Goal: Answer question/provide support

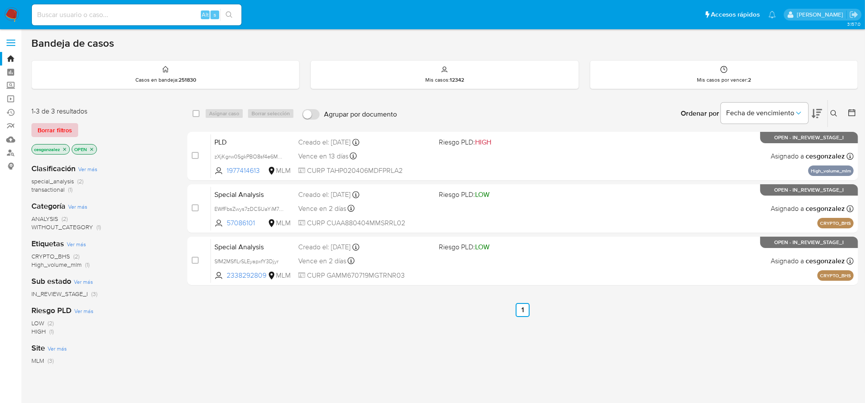
click at [44, 130] on span "Borrar filtros" at bounding box center [55, 130] width 35 height 12
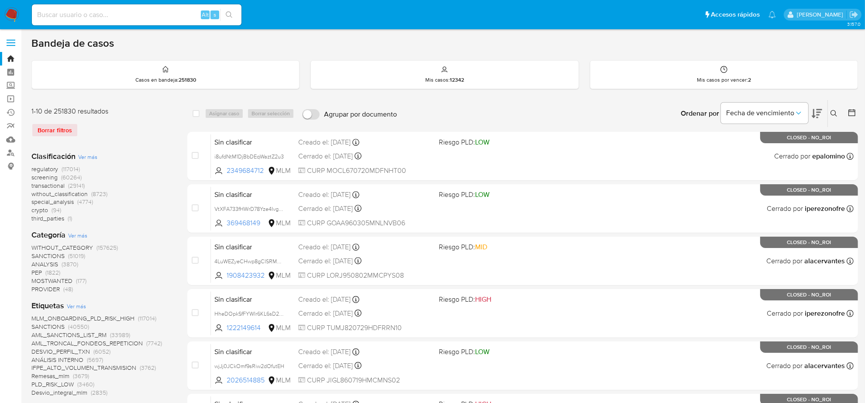
click at [56, 128] on div "Borrar filtros" at bounding box center [101, 130] width 140 height 14
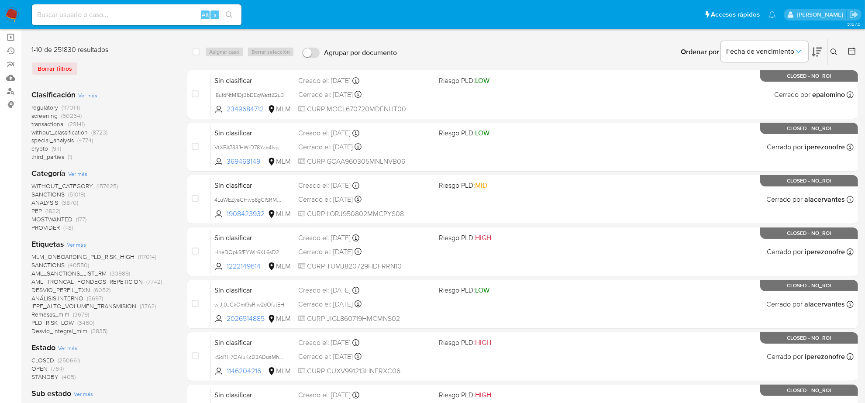
scroll to position [49, 0]
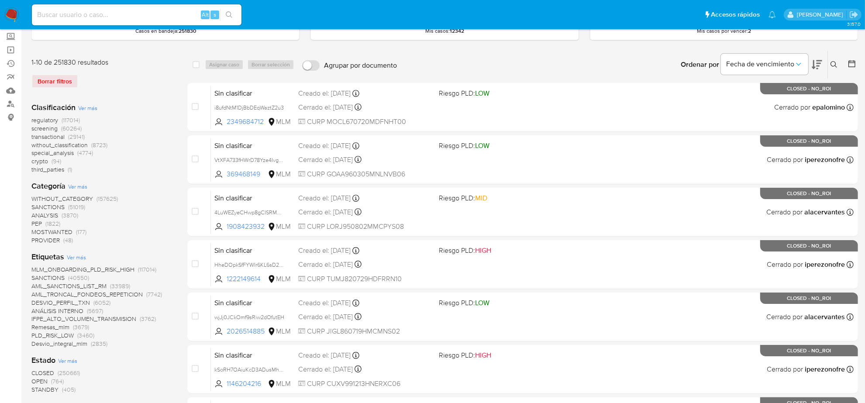
click at [40, 129] on span "screening" at bounding box center [44, 128] width 26 height 9
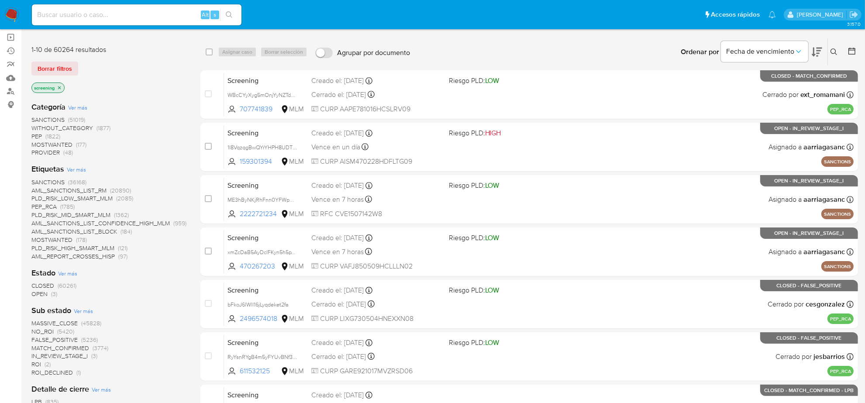
scroll to position [42, 0]
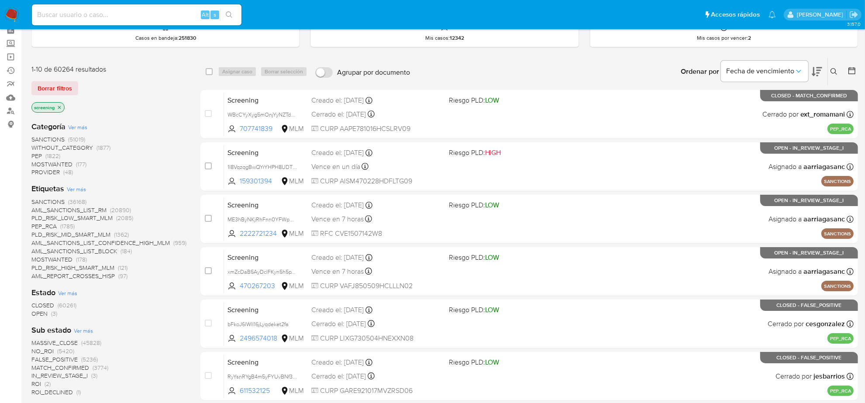
click at [44, 314] on span "OPEN" at bounding box center [39, 313] width 16 height 9
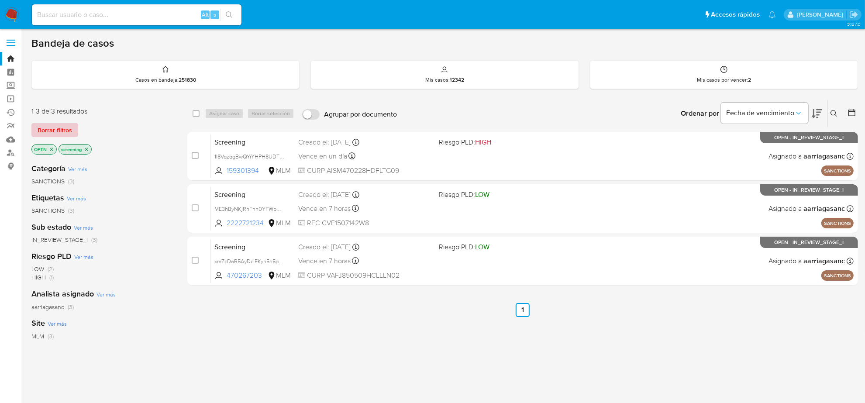
click at [73, 128] on button "Borrar filtros" at bounding box center [54, 130] width 47 height 14
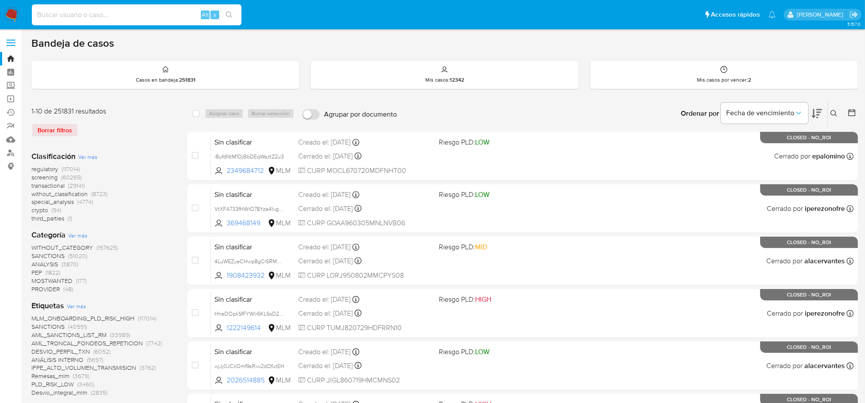
click at [101, 11] on input at bounding box center [137, 14] width 210 height 11
paste input "294571874"
type input "294571874"
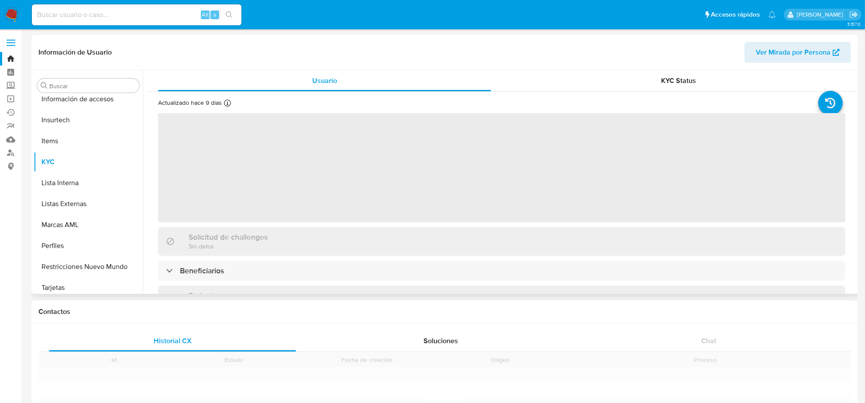
scroll to position [368, 0]
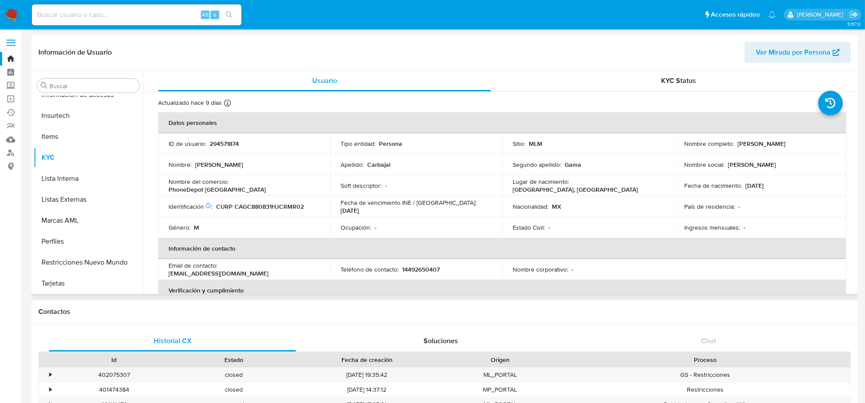
select select "10"
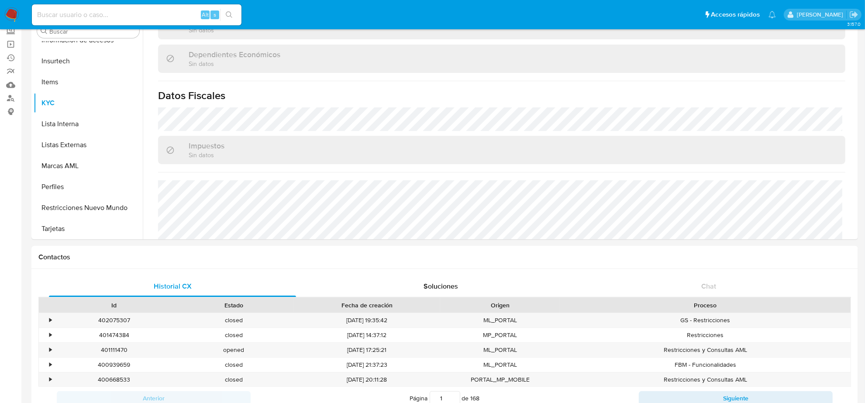
scroll to position [414, 0]
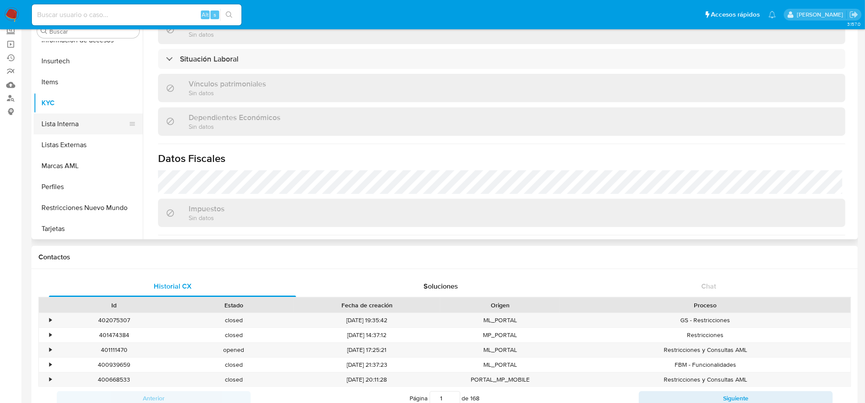
click at [52, 129] on button "Lista Interna" at bounding box center [85, 124] width 102 height 21
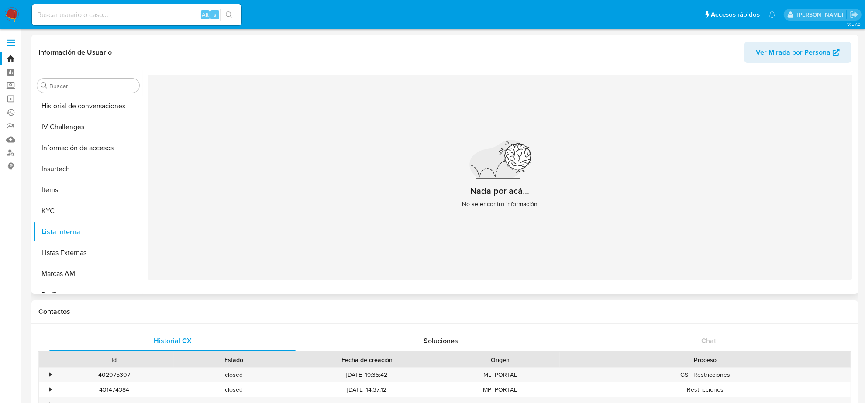
scroll to position [204, 0]
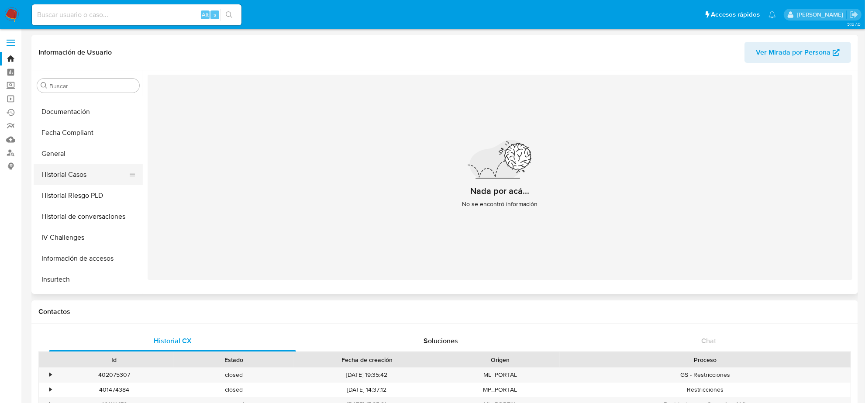
click at [71, 170] on button "Historial Casos" at bounding box center [85, 174] width 102 height 21
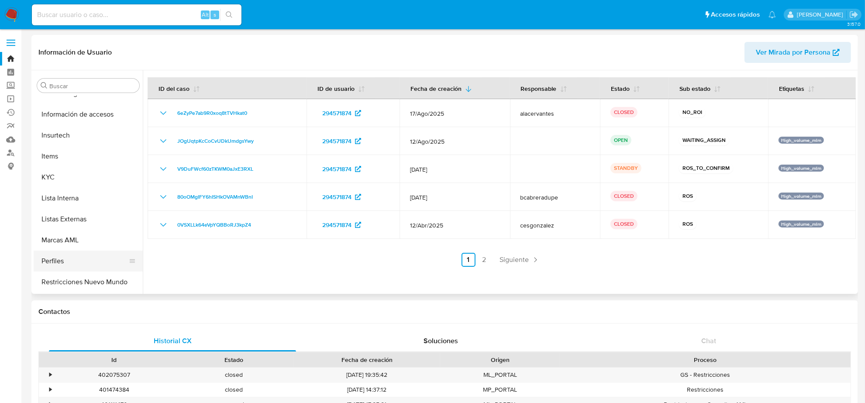
scroll to position [368, 0]
click at [96, 263] on button "Restricciones Nuevo Mundo" at bounding box center [85, 262] width 102 height 21
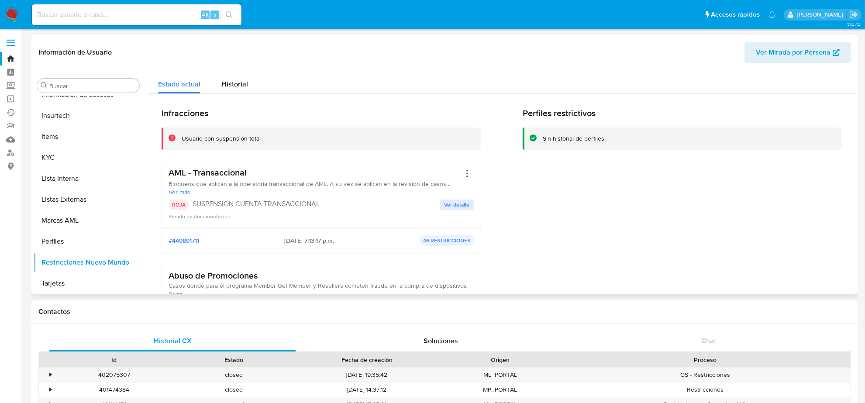
click at [448, 211] on div "ROJA SUSPENSION CUENTA TRANSACCIONAL Ver detalle Pedido de documentación" at bounding box center [321, 210] width 305 height 21
click at [448, 206] on span "Ver detalle" at bounding box center [456, 204] width 25 height 9
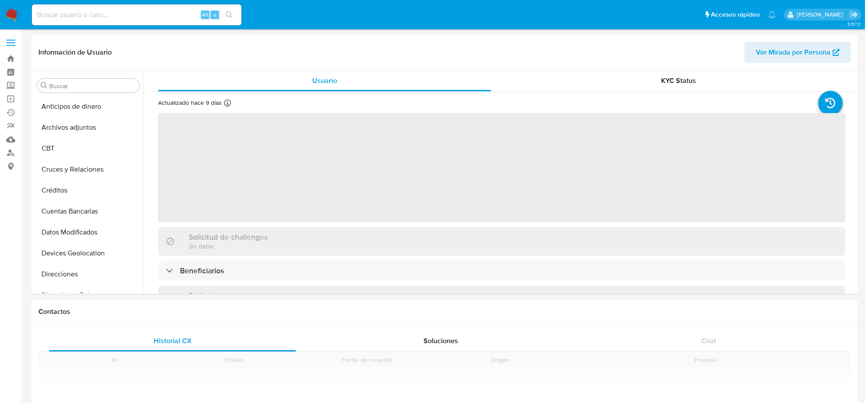
scroll to position [368, 0]
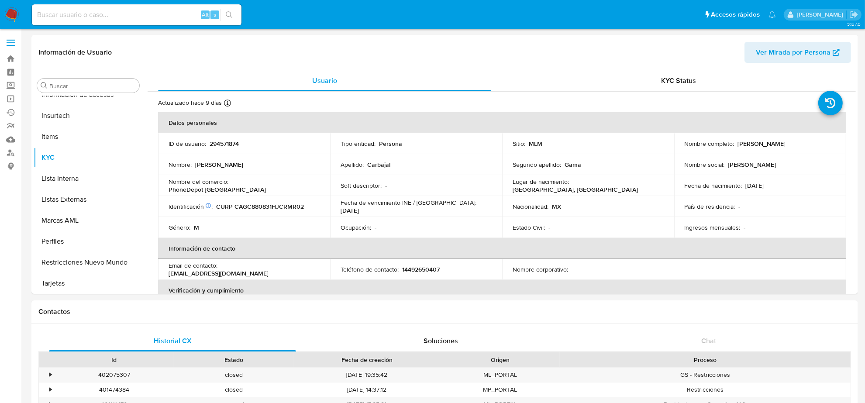
select select "10"
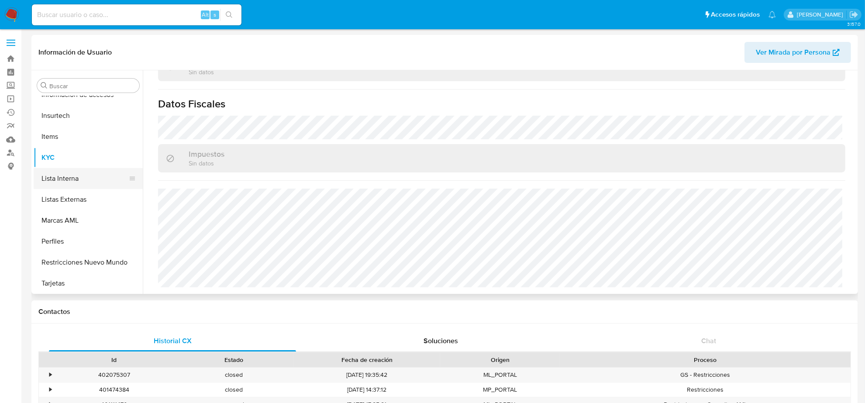
scroll to position [314, 0]
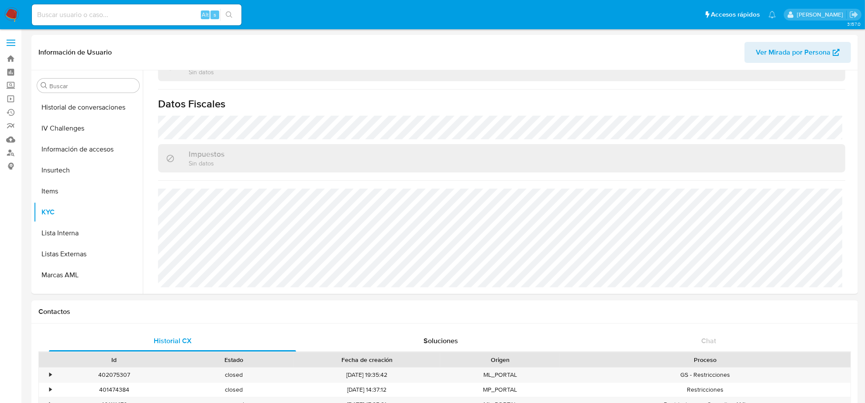
click at [92, 17] on input at bounding box center [137, 14] width 210 height 11
paste input "838uLtnQVEj8IcCkp3wyO9lY"
type input "838uLtnQVEj8IcCkp3wyO9lY"
click at [236, 19] on button "search-icon" at bounding box center [229, 15] width 18 height 12
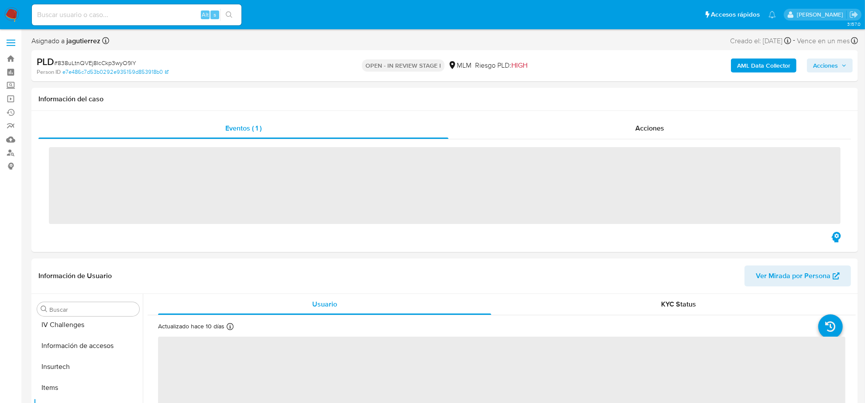
scroll to position [368, 0]
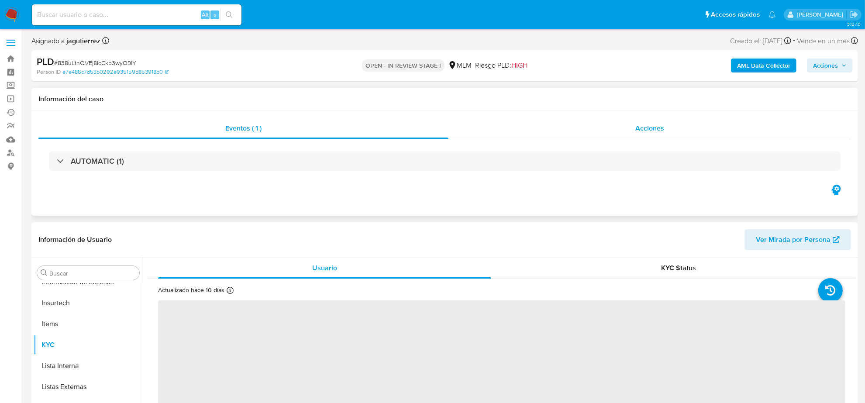
click at [623, 122] on div "Acciones" at bounding box center [650, 128] width 403 height 21
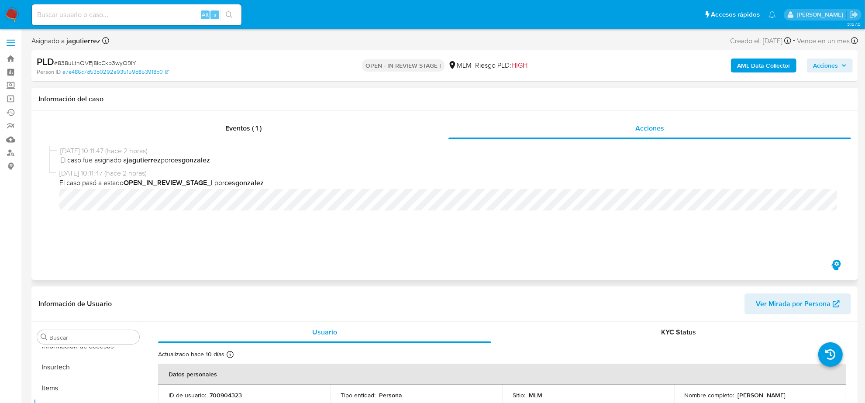
select select "10"
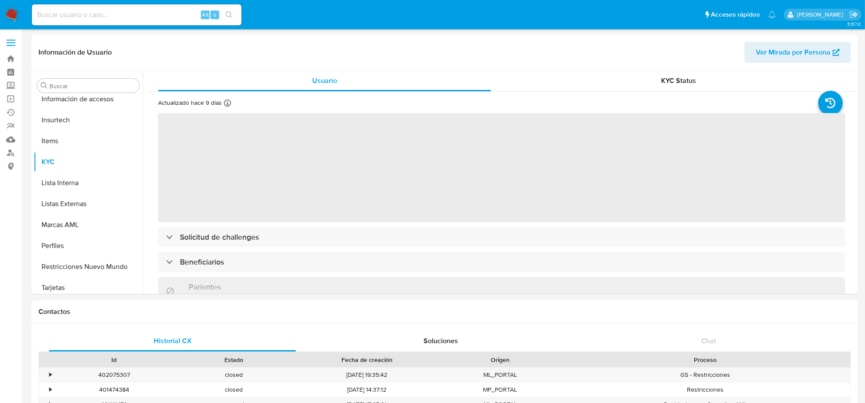
scroll to position [368, 0]
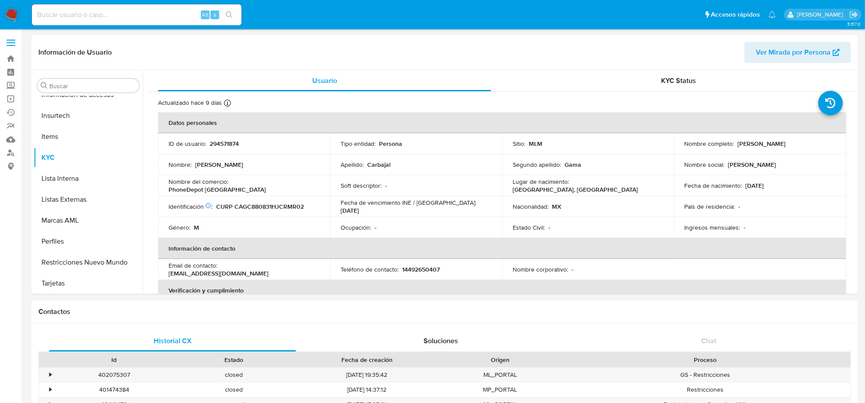
select select "10"
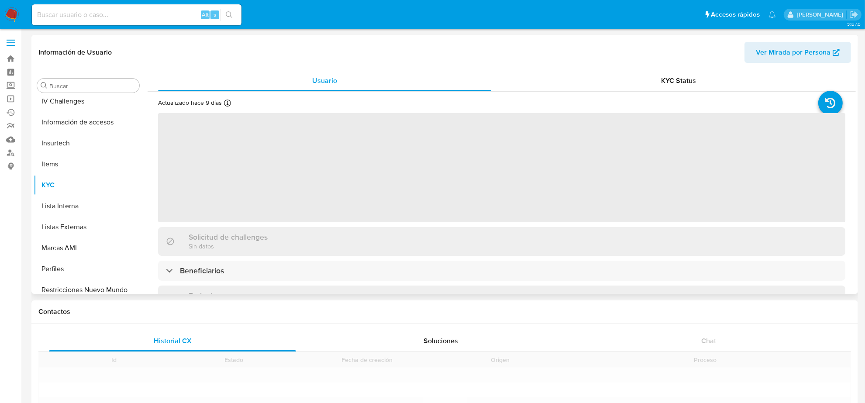
scroll to position [368, 0]
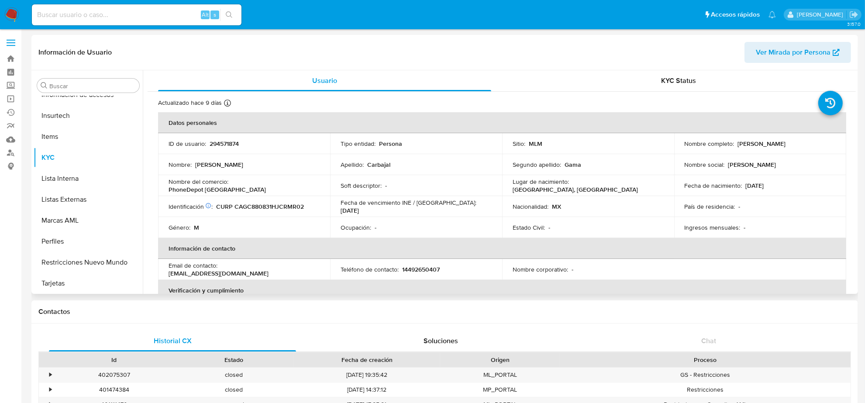
select select "10"
click at [17, 14] on img at bounding box center [11, 14] width 15 height 15
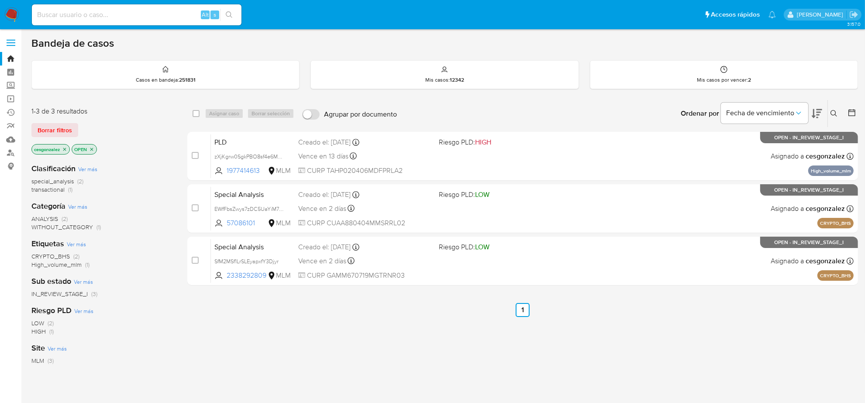
click at [831, 117] on button at bounding box center [835, 113] width 14 height 10
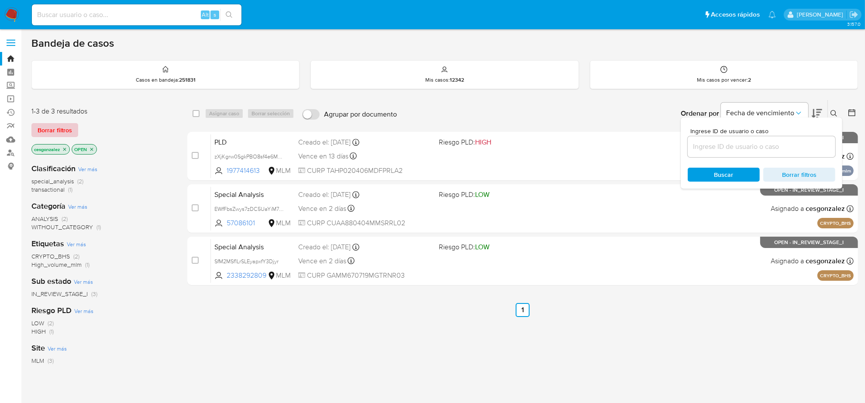
click at [66, 130] on span "Borrar filtros" at bounding box center [55, 130] width 35 height 12
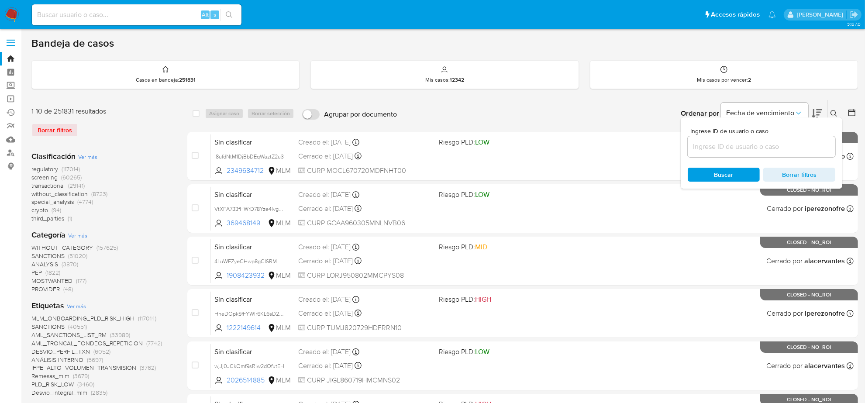
click at [737, 148] on input at bounding box center [762, 146] width 148 height 11
type input "F"
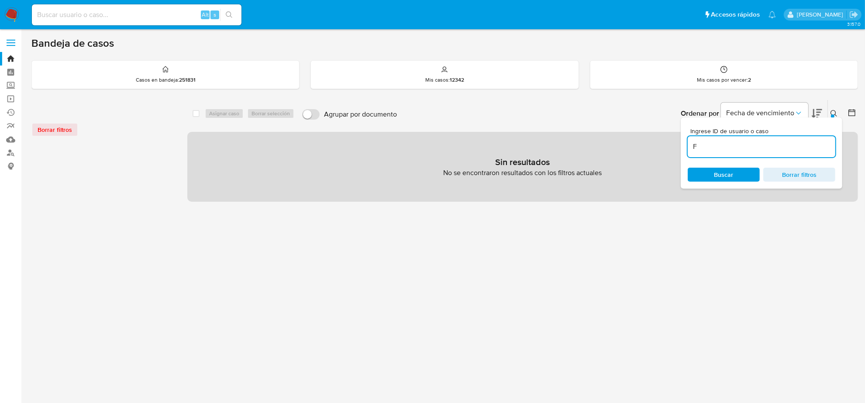
click at [722, 149] on input "F" at bounding box center [762, 146] width 148 height 11
click at [722, 148] on input "F" at bounding box center [762, 146] width 148 height 11
paste input "Rw7t46LfGNAZhQUdSXt9ZEf5"
type input "Rw7t46LfGNAZhQUdSXt9ZEf5"
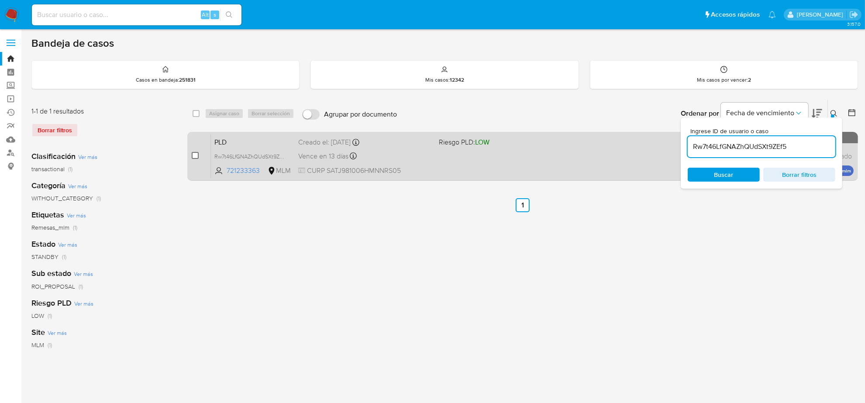
click at [196, 154] on input "checkbox" at bounding box center [195, 155] width 7 height 7
checkbox input "true"
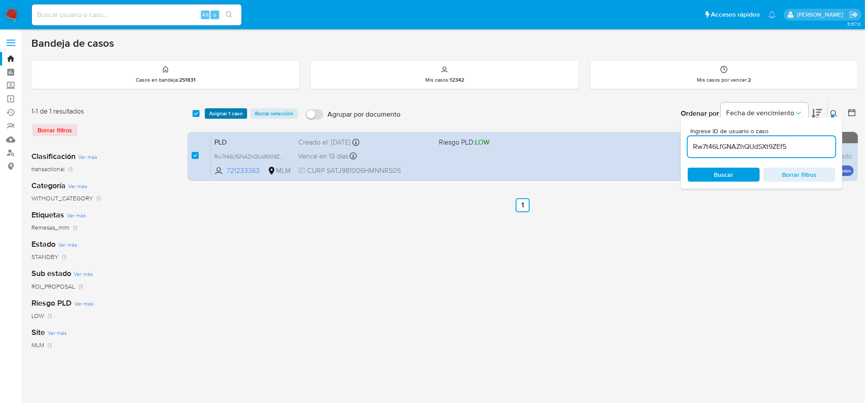
click at [219, 113] on span "Asignar 1 caso" at bounding box center [226, 113] width 34 height 9
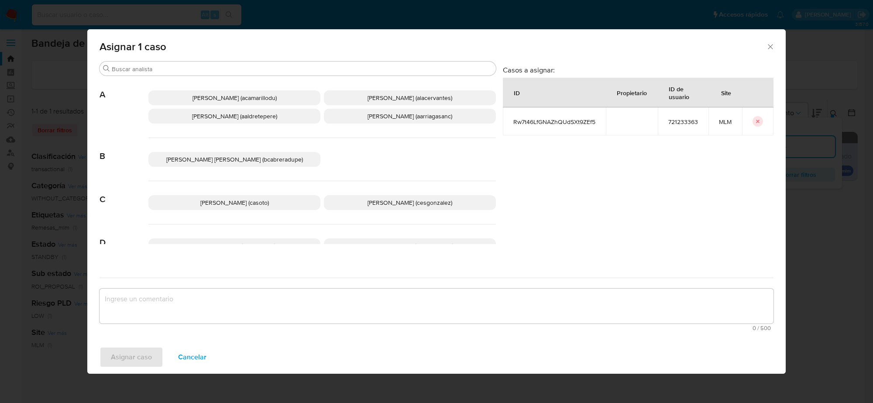
click at [383, 206] on span "Cesar Gonzalez (cesgonzalez)" at bounding box center [410, 202] width 85 height 9
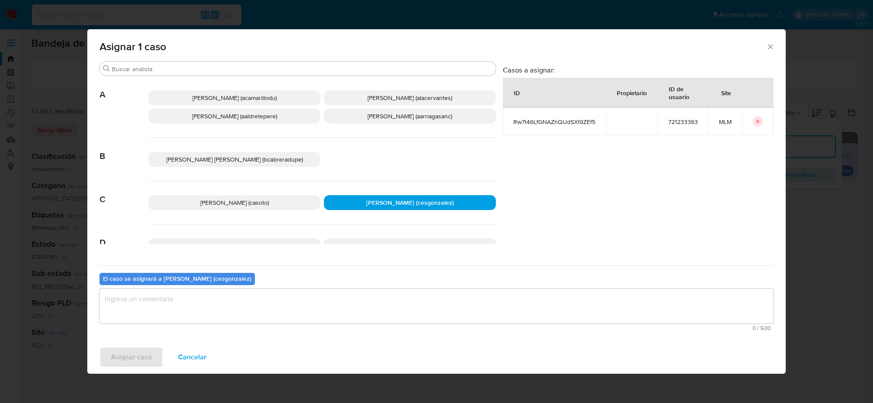
click at [187, 317] on textarea "assign-modal" at bounding box center [437, 306] width 674 height 35
click at [135, 361] on span "Asignar caso" at bounding box center [131, 357] width 41 height 19
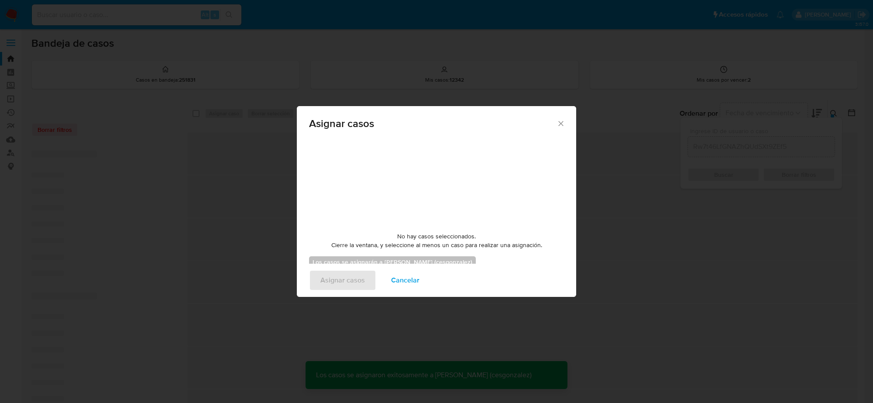
checkbox input "false"
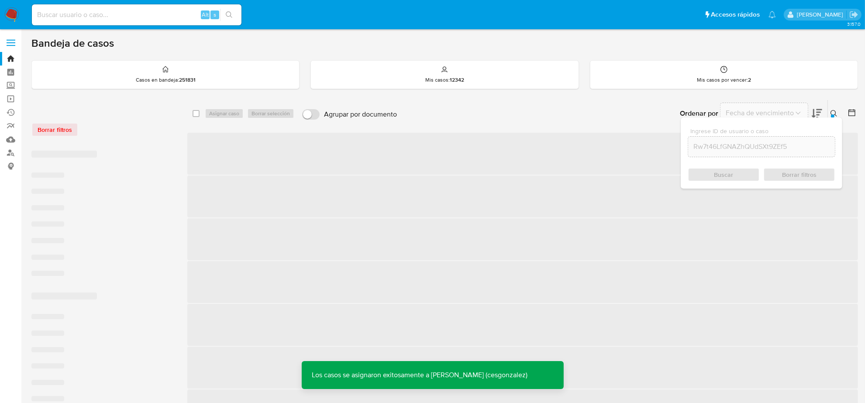
click at [835, 113] on icon at bounding box center [834, 113] width 7 height 7
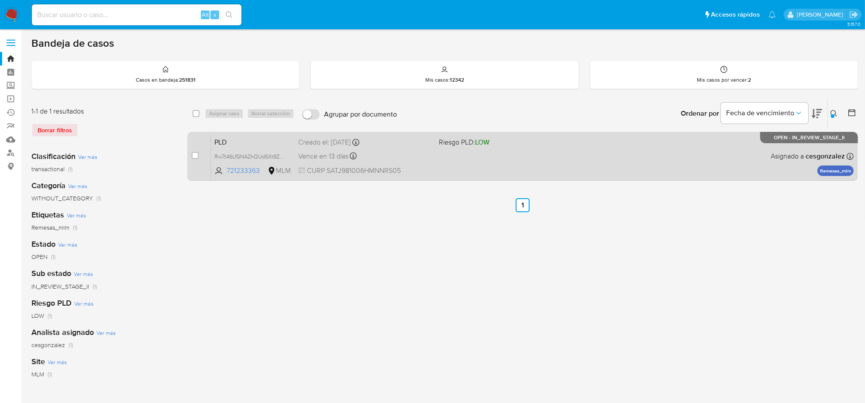
click at [318, 160] on span "Vence en 13 días" at bounding box center [323, 157] width 50 height 10
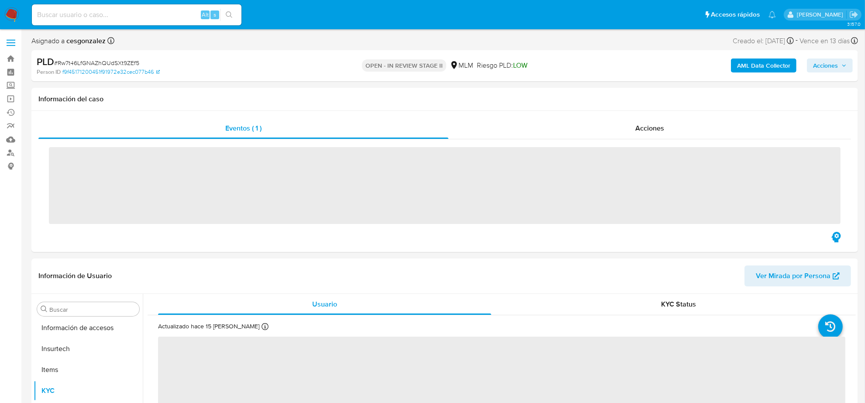
scroll to position [368, 0]
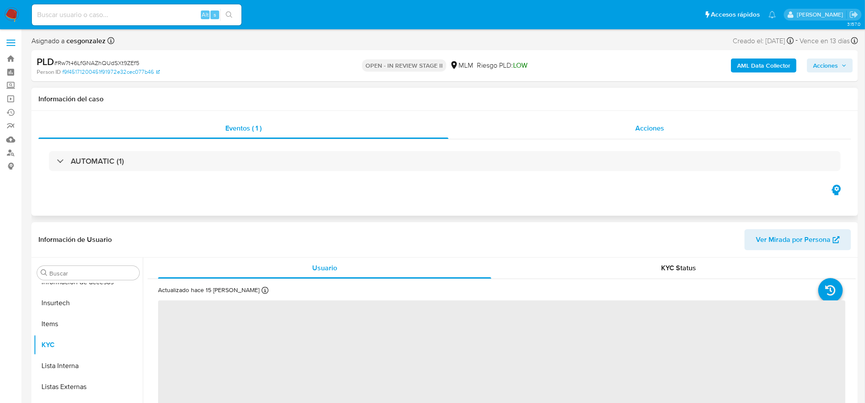
click at [650, 123] on span "Acciones" at bounding box center [649, 128] width 29 height 10
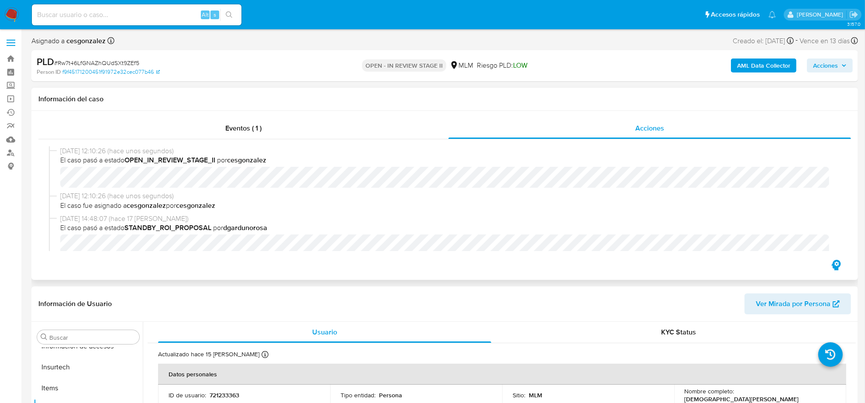
select select "10"
click at [846, 66] on icon "button" at bounding box center [844, 65] width 5 height 5
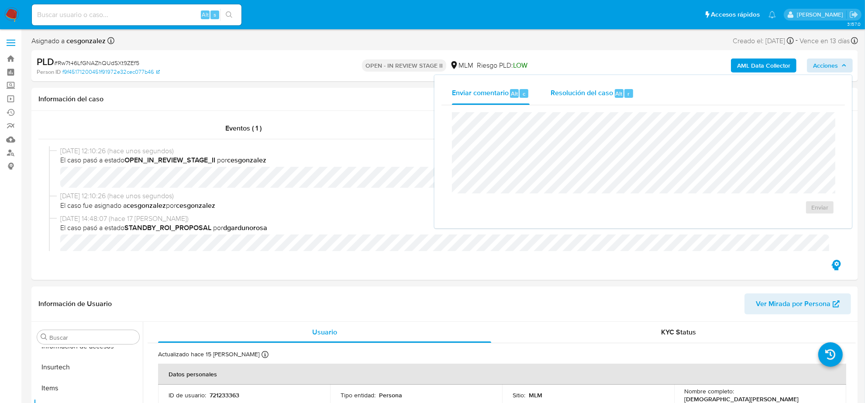
click at [590, 95] on span "Resolución del caso" at bounding box center [582, 93] width 62 height 10
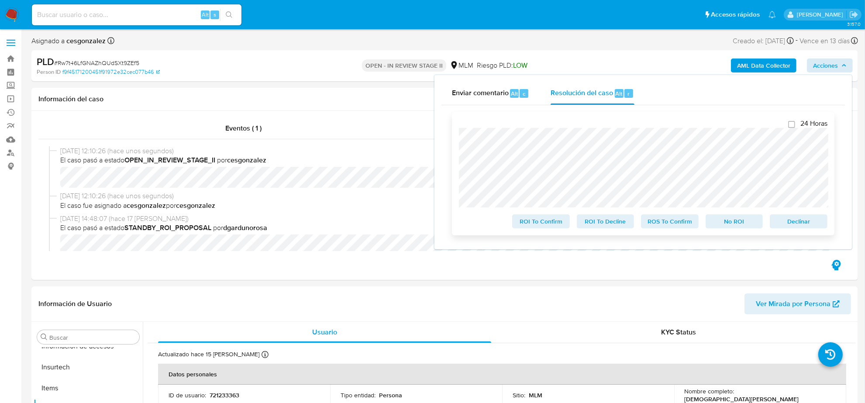
scroll to position [55, 0]
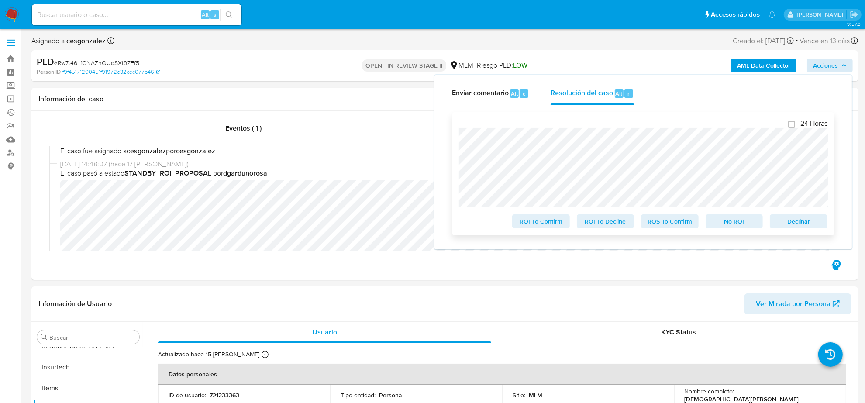
click at [813, 225] on span "Declinar" at bounding box center [798, 221] width 45 height 12
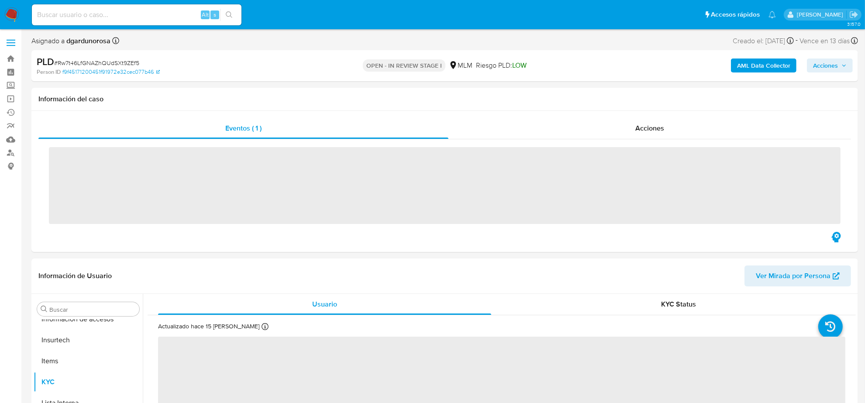
scroll to position [368, 0]
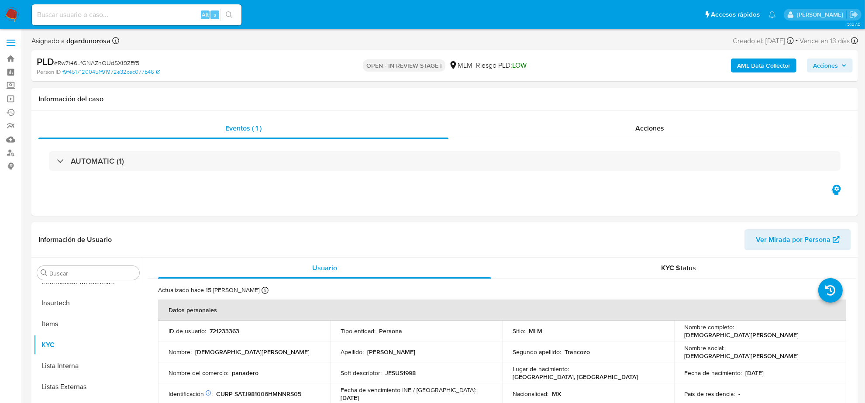
select select "10"
click at [116, 17] on input at bounding box center [137, 14] width 210 height 11
paste input "2302293277"
type input "2302293277"
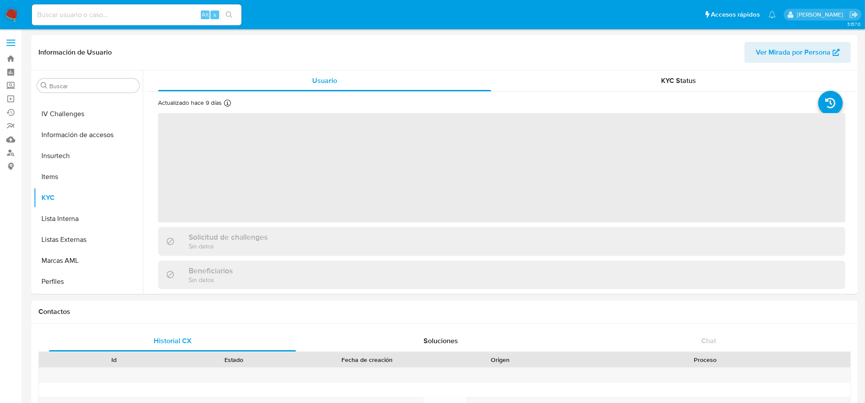
scroll to position [368, 0]
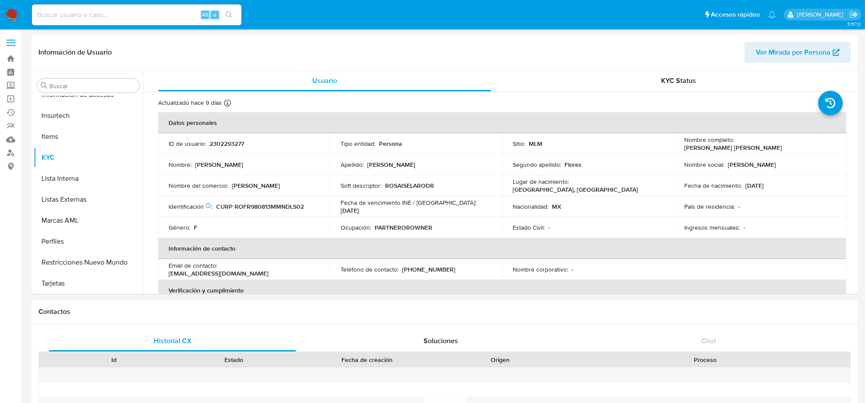
select select "10"
click at [81, 273] on button "Tarjetas" at bounding box center [85, 283] width 102 height 21
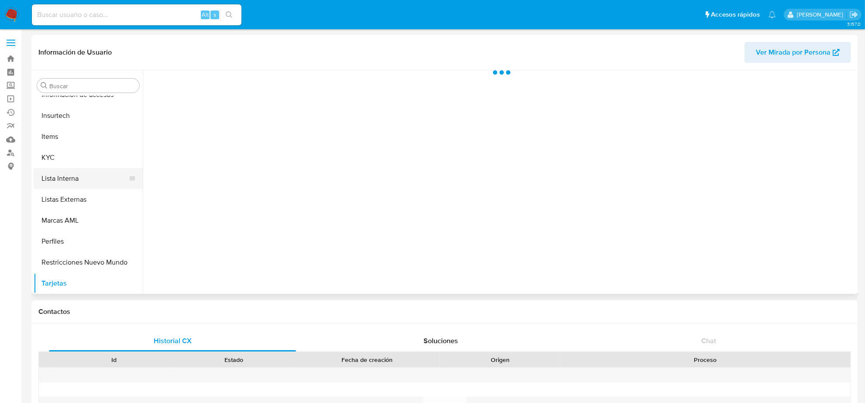
scroll to position [204, 0]
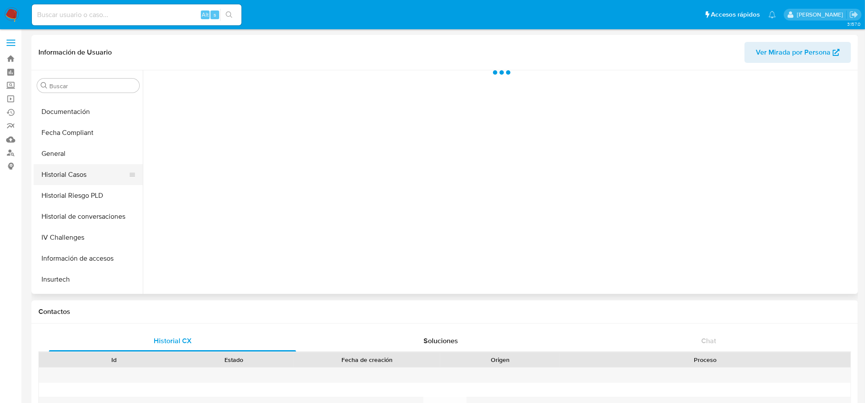
click at [90, 180] on button "Historial Casos" at bounding box center [85, 174] width 102 height 21
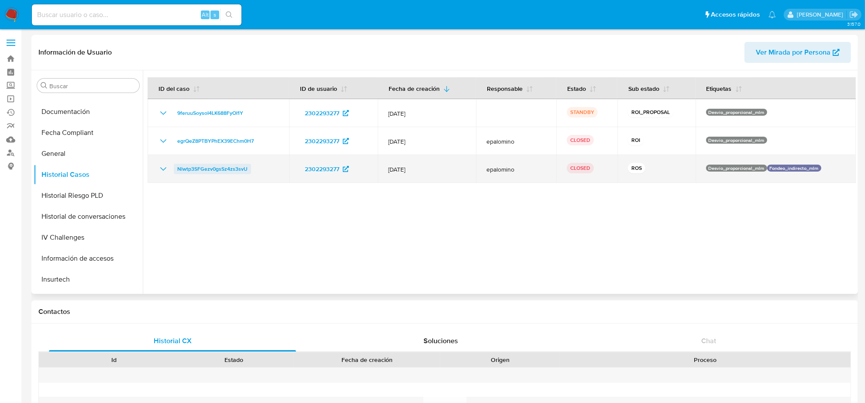
click at [219, 165] on span "Nlwtp3SFGezv0gsSz4zs3svU" at bounding box center [212, 169] width 70 height 10
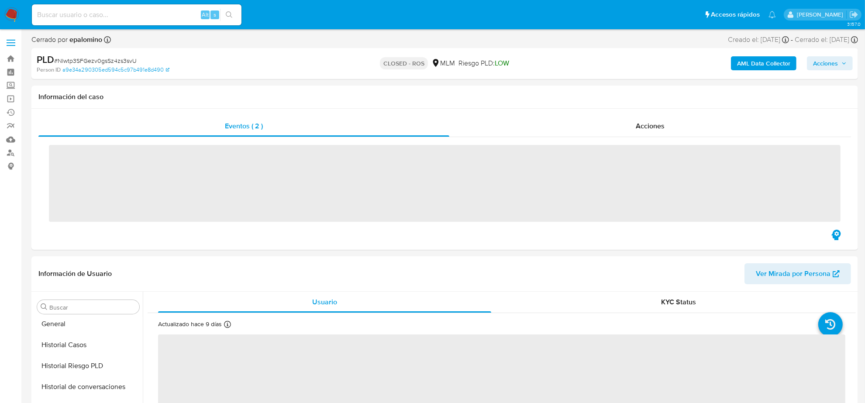
scroll to position [368, 0]
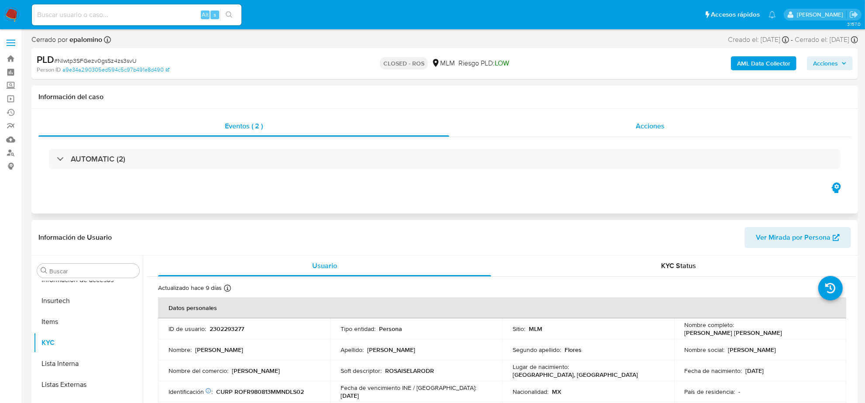
select select "10"
click at [651, 127] on span "Acciones" at bounding box center [650, 126] width 29 height 10
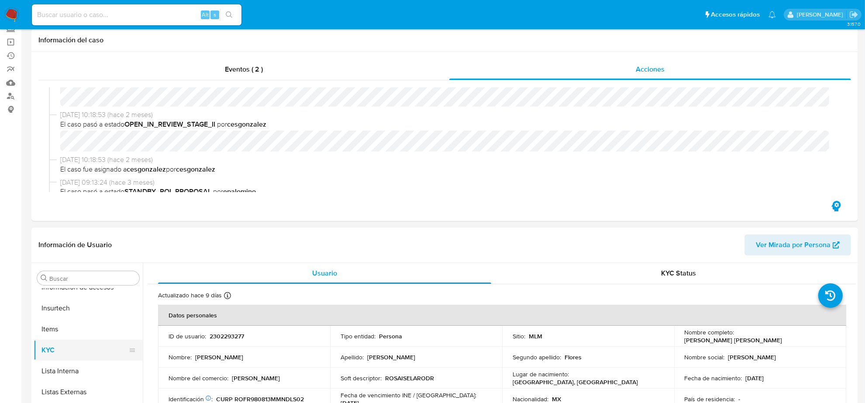
scroll to position [164, 0]
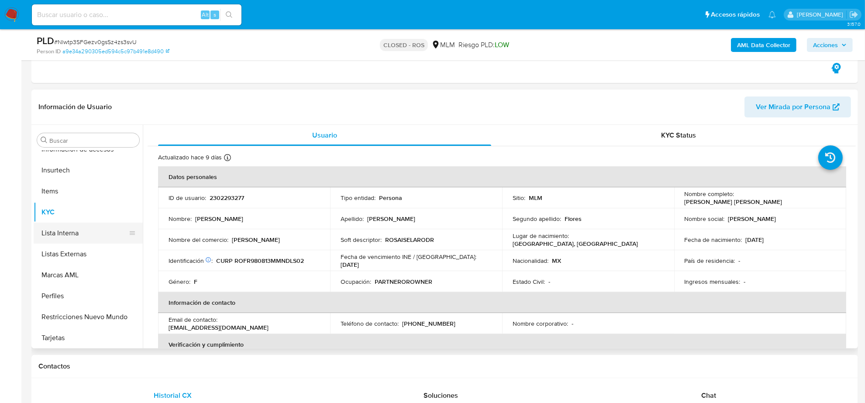
click at [93, 241] on button "Lista Interna" at bounding box center [85, 233] width 102 height 21
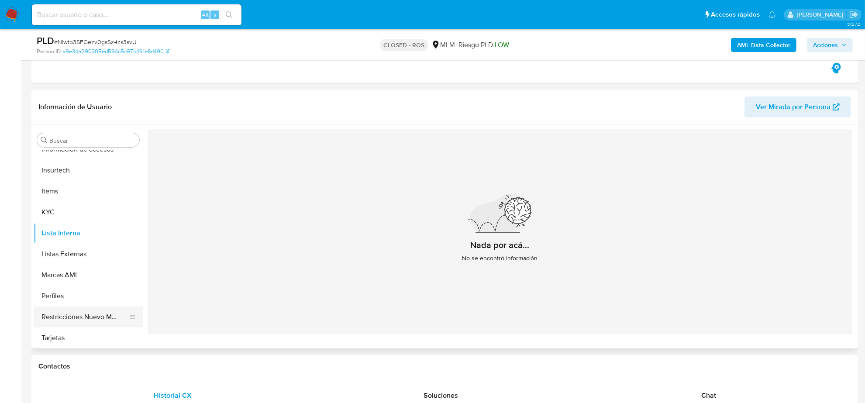
click at [71, 311] on button "Restricciones Nuevo Mundo" at bounding box center [85, 317] width 102 height 21
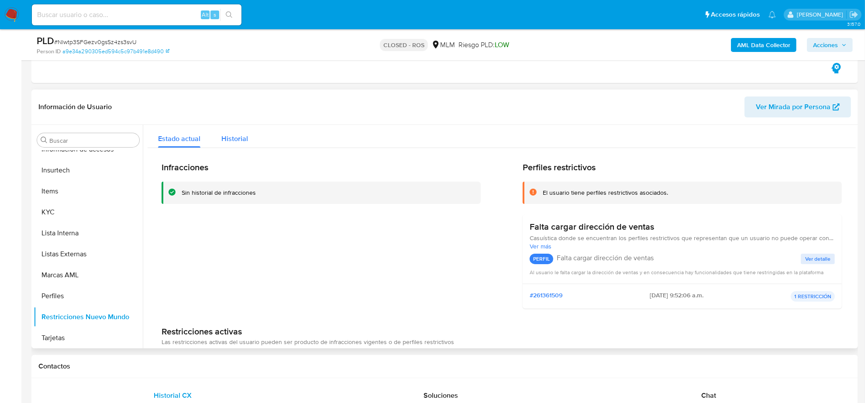
click at [224, 141] on span "Historial" at bounding box center [234, 139] width 27 height 10
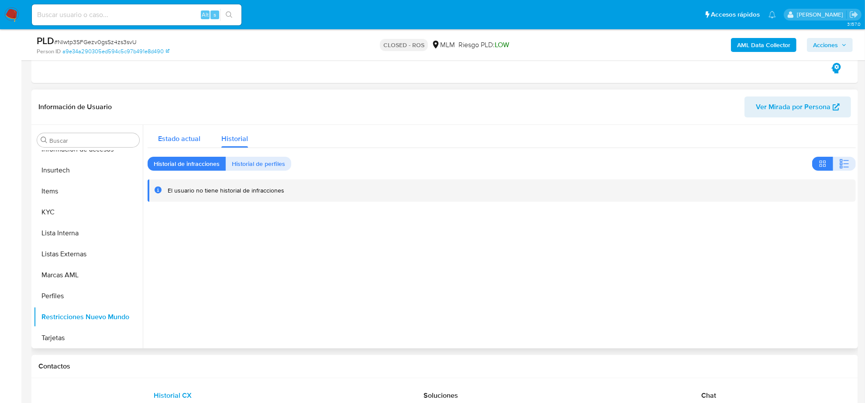
click at [185, 141] on span "Estado actual" at bounding box center [179, 139] width 42 height 10
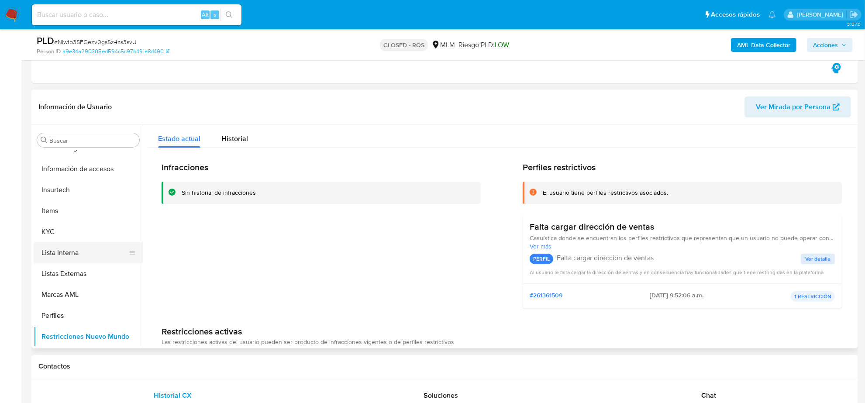
scroll to position [368, 0]
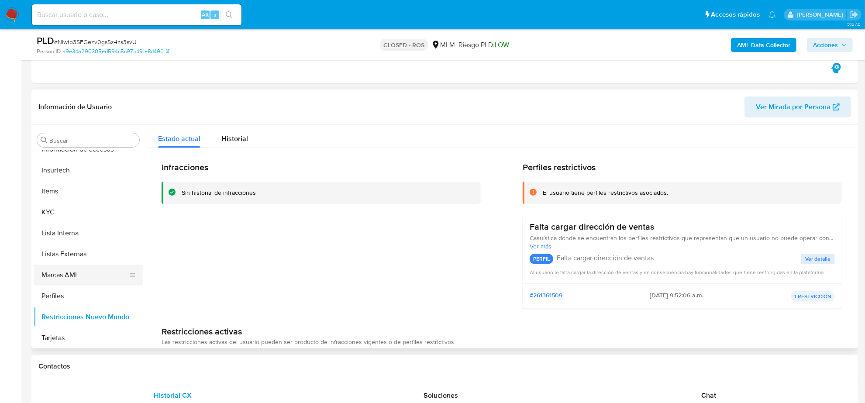
click at [76, 278] on button "Marcas AML" at bounding box center [85, 275] width 102 height 21
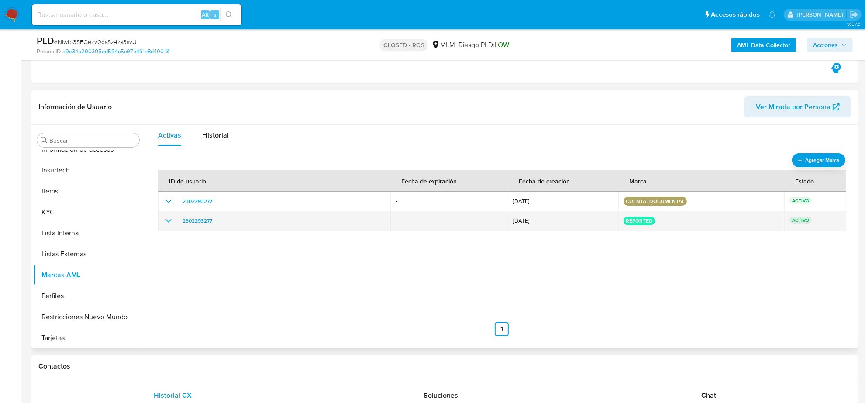
click at [166, 224] on icon "show_hidden_detail_by_id_2302293277" at bounding box center [168, 221] width 10 height 10
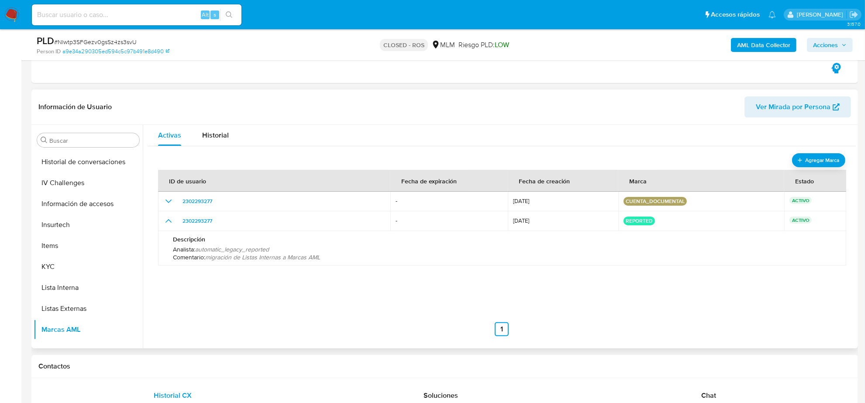
scroll to position [259, 0]
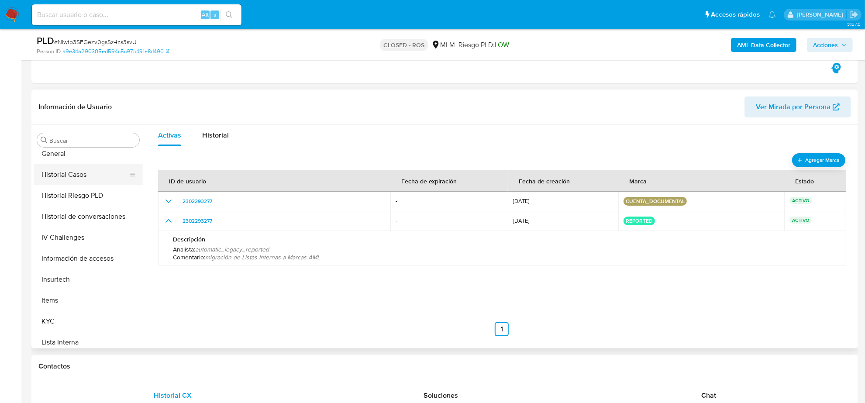
click at [106, 176] on button "Historial Casos" at bounding box center [85, 174] width 102 height 21
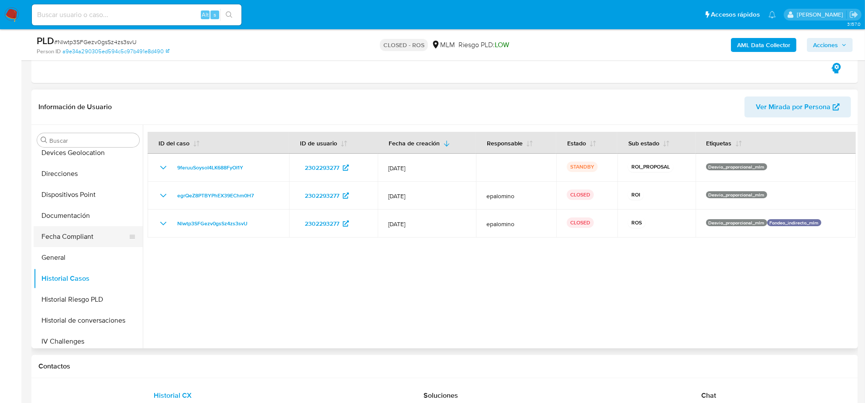
scroll to position [150, 0]
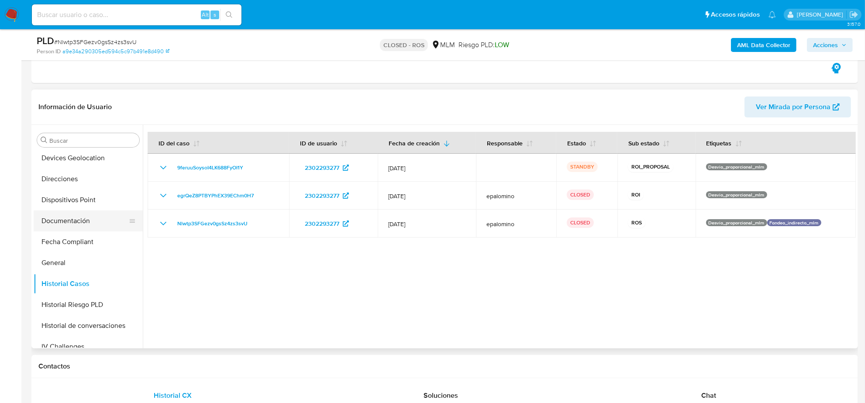
click at [76, 222] on button "Documentación" at bounding box center [85, 221] width 102 height 21
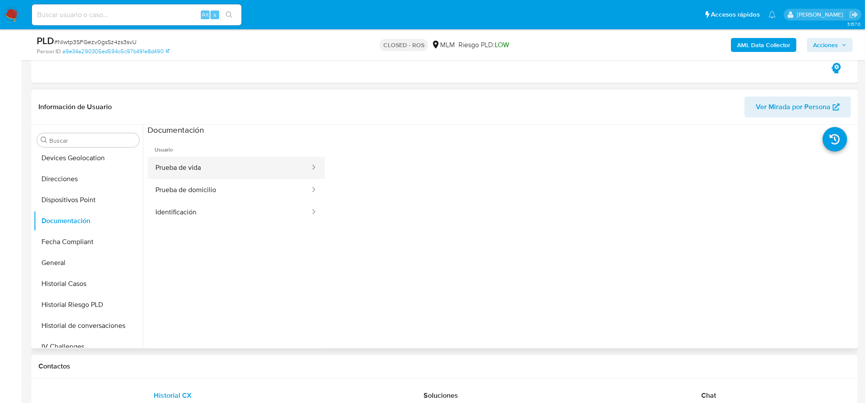
click at [200, 168] on button "Prueba de vida" at bounding box center [229, 168] width 163 height 22
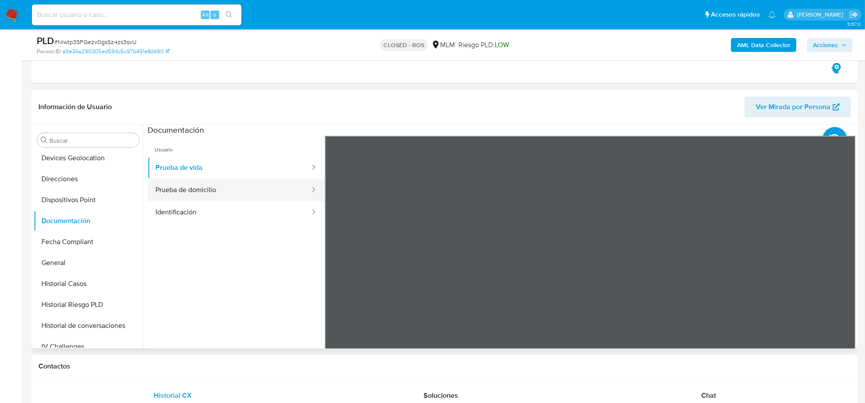
click at [245, 189] on button "Prueba de domicilio" at bounding box center [229, 190] width 163 height 22
click at [241, 224] on ul "Usuario Prueba de vida Prueba de domicilio Identificación" at bounding box center [236, 262] width 177 height 252
